Goal: Information Seeking & Learning: Learn about a topic

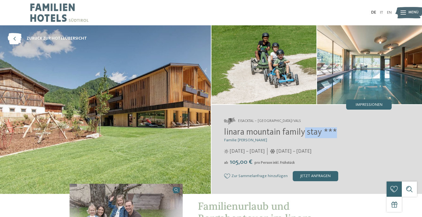
drag, startPoint x: 337, startPoint y: 130, endPoint x: 303, endPoint y: 130, distance: 33.2
click at [304, 130] on span "linara mountain family stay ***" at bounding box center [280, 132] width 113 height 9
click at [293, 130] on span "linara mountain family stay ***" at bounding box center [280, 132] width 113 height 9
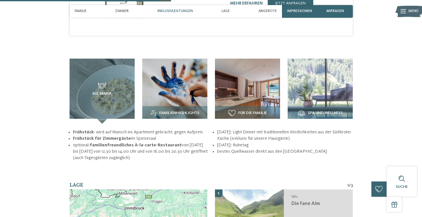
scroll to position [661, 0]
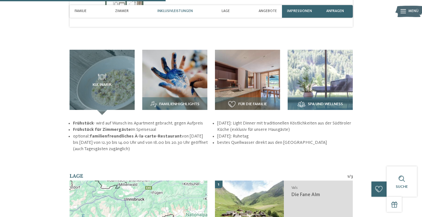
click at [340, 51] on img at bounding box center [320, 82] width 65 height 65
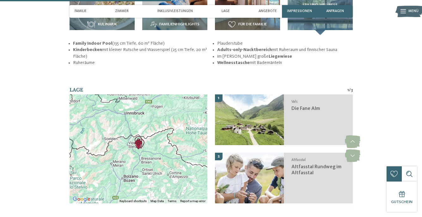
scroll to position [680, 0]
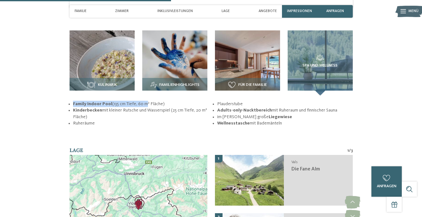
drag, startPoint x: 74, startPoint y: 90, endPoint x: 144, endPoint y: 88, distance: 70.6
click at [144, 101] on li "Family Indoor Pool (135 cm Tiefe, 60 m² Fläche)" at bounding box center [140, 104] width 135 height 6
click at [136, 101] on li "Family Indoor Pool (135 cm Tiefe, 60 m² Fläche)" at bounding box center [140, 104] width 135 height 6
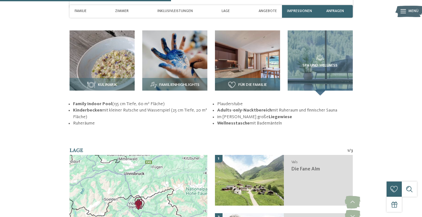
click at [245, 46] on img at bounding box center [247, 62] width 65 height 65
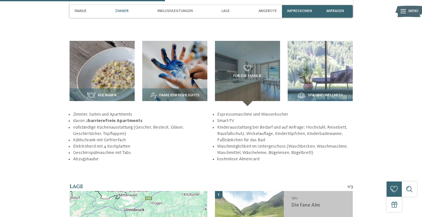
scroll to position [669, 0]
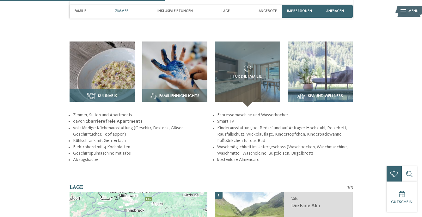
click at [107, 59] on img at bounding box center [102, 73] width 65 height 65
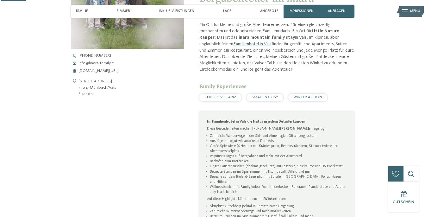
scroll to position [1, 0]
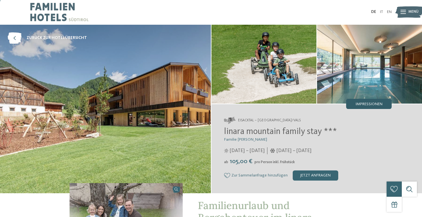
click at [369, 105] on span "Impressionen" at bounding box center [369, 104] width 27 height 4
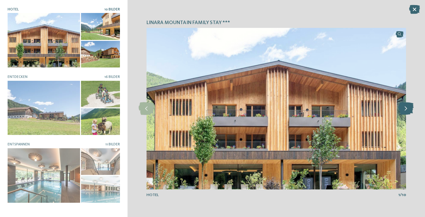
click at [406, 110] on icon at bounding box center [405, 108] width 15 height 13
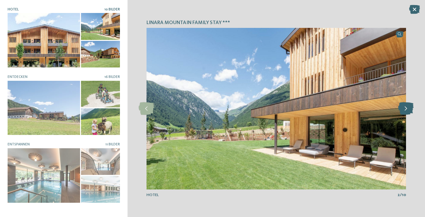
click at [406, 110] on icon at bounding box center [405, 108] width 15 height 13
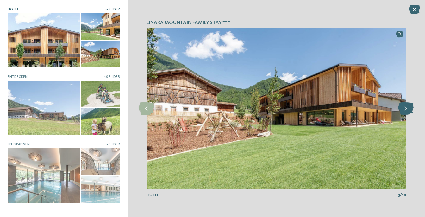
click at [406, 110] on icon at bounding box center [405, 108] width 15 height 13
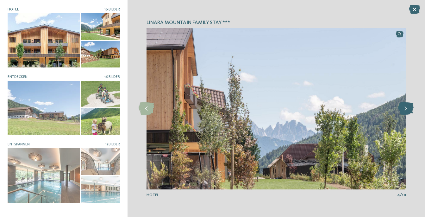
click at [406, 110] on icon at bounding box center [405, 108] width 15 height 13
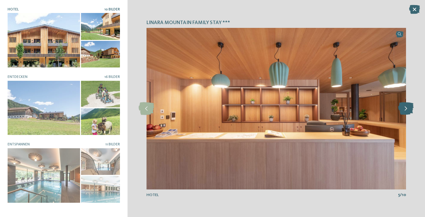
click at [406, 110] on icon at bounding box center [405, 108] width 15 height 13
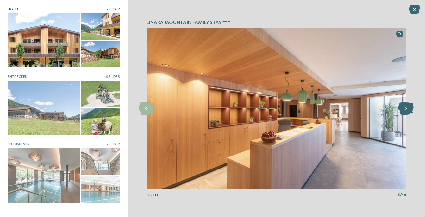
click at [406, 110] on icon at bounding box center [405, 108] width 15 height 13
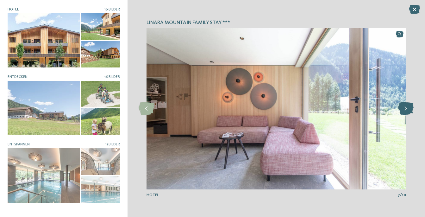
click at [406, 110] on icon at bounding box center [405, 108] width 15 height 13
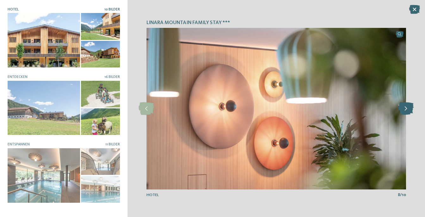
click at [406, 110] on icon at bounding box center [405, 108] width 15 height 13
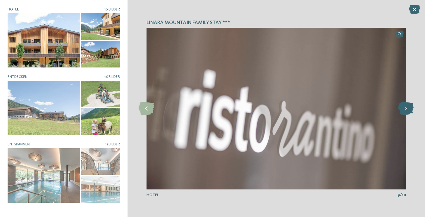
click at [406, 110] on icon at bounding box center [405, 108] width 15 height 13
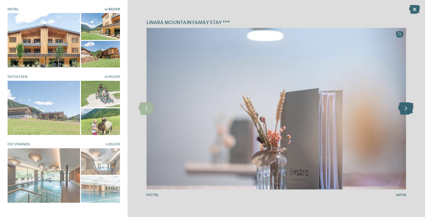
click at [406, 110] on icon at bounding box center [405, 108] width 15 height 13
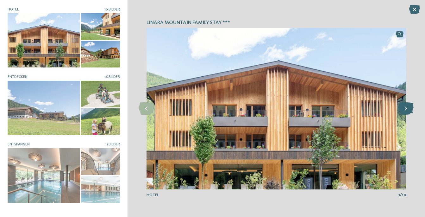
click at [406, 110] on icon at bounding box center [405, 108] width 15 height 13
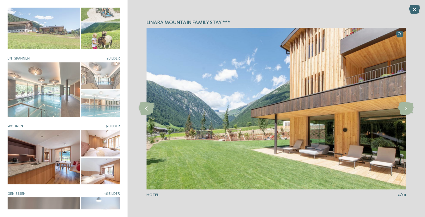
scroll to position [85, 0]
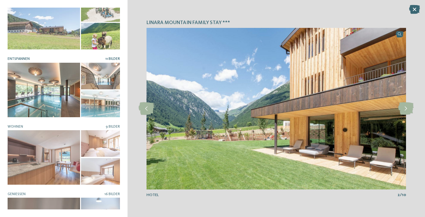
click at [67, 79] on div at bounding box center [44, 90] width 72 height 54
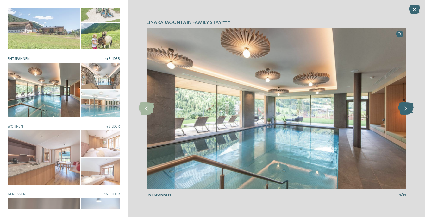
click at [405, 109] on icon at bounding box center [405, 108] width 15 height 13
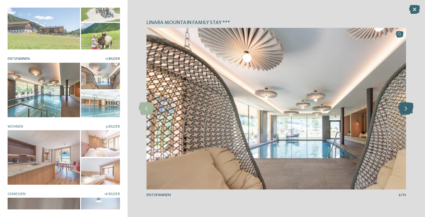
click at [405, 109] on icon at bounding box center [405, 108] width 15 height 13
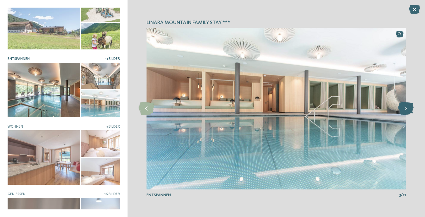
click at [405, 109] on icon at bounding box center [405, 108] width 15 height 13
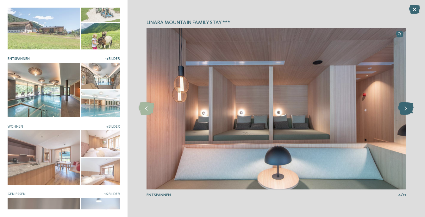
click at [405, 109] on icon at bounding box center [405, 108] width 15 height 13
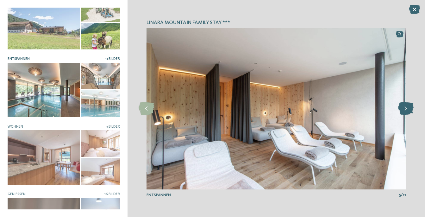
click at [405, 109] on icon at bounding box center [405, 108] width 15 height 13
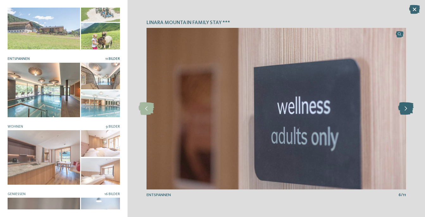
click at [405, 109] on icon at bounding box center [405, 108] width 15 height 13
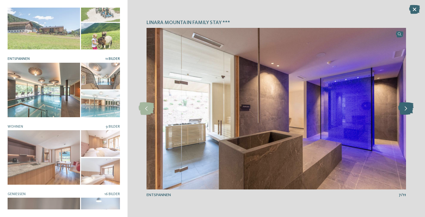
click at [405, 109] on icon at bounding box center [405, 108] width 15 height 13
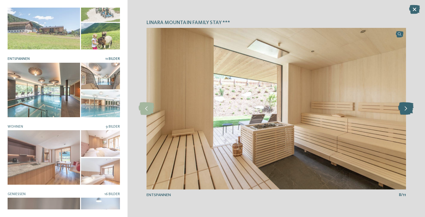
click at [405, 109] on icon at bounding box center [405, 108] width 15 height 13
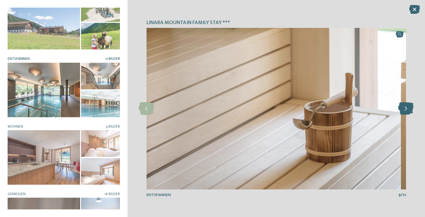
click at [405, 109] on icon at bounding box center [405, 108] width 15 height 13
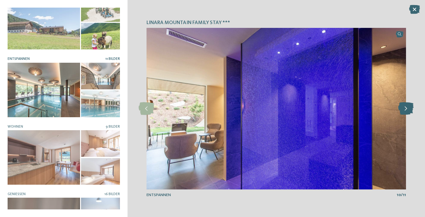
click at [405, 109] on icon at bounding box center [405, 108] width 15 height 13
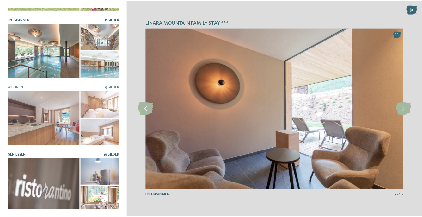
scroll to position [124, 0]
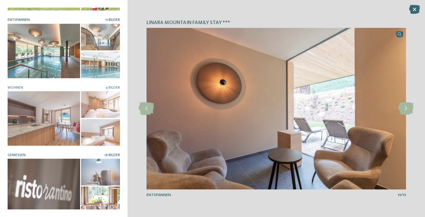
click at [96, 165] on div at bounding box center [100, 171] width 39 height 27
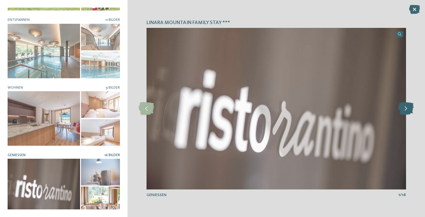
click at [406, 111] on icon at bounding box center [405, 108] width 15 height 13
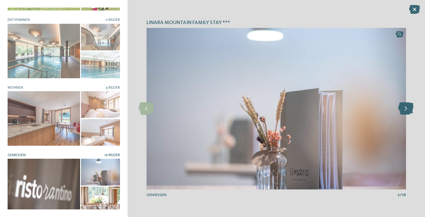
click at [406, 111] on icon at bounding box center [405, 108] width 15 height 13
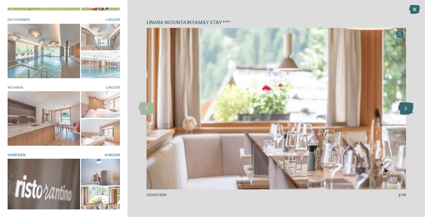
click at [406, 111] on icon at bounding box center [405, 108] width 15 height 13
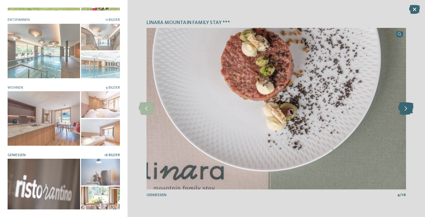
click at [406, 111] on icon at bounding box center [405, 108] width 15 height 13
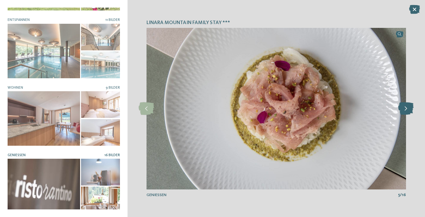
click at [406, 111] on icon at bounding box center [405, 108] width 15 height 13
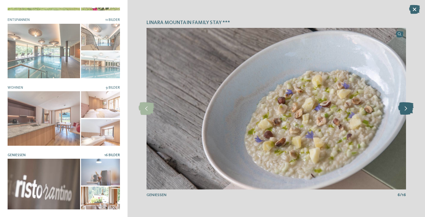
click at [406, 111] on icon at bounding box center [405, 108] width 15 height 13
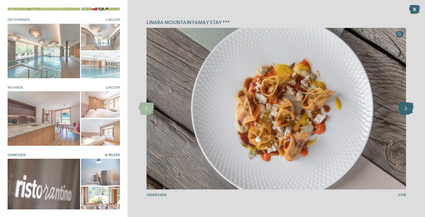
click at [406, 111] on icon at bounding box center [405, 108] width 15 height 13
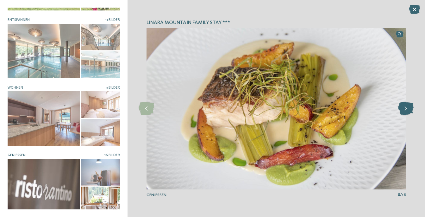
click at [406, 111] on icon at bounding box center [405, 108] width 15 height 13
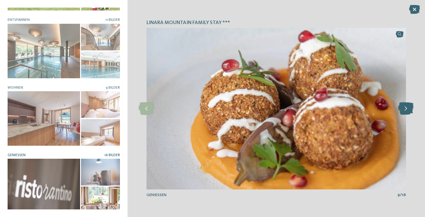
click at [406, 111] on icon at bounding box center [405, 108] width 15 height 13
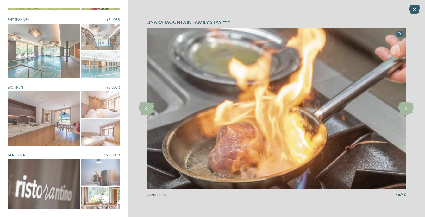
click at [411, 11] on icon at bounding box center [414, 9] width 11 height 9
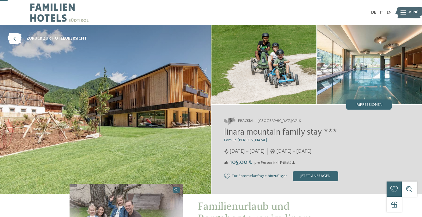
scroll to position [0, 0]
